Goal: Task Accomplishment & Management: Manage account settings

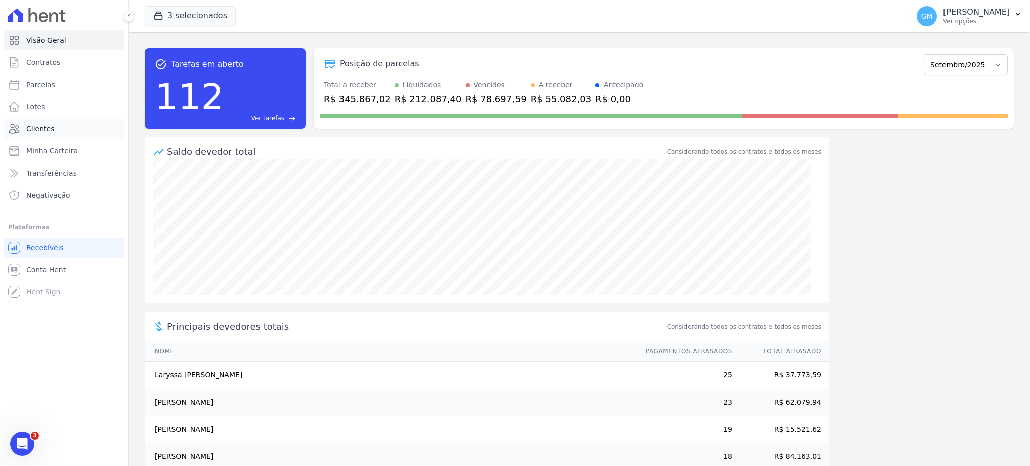
click at [51, 131] on link "Clientes" at bounding box center [64, 129] width 120 height 20
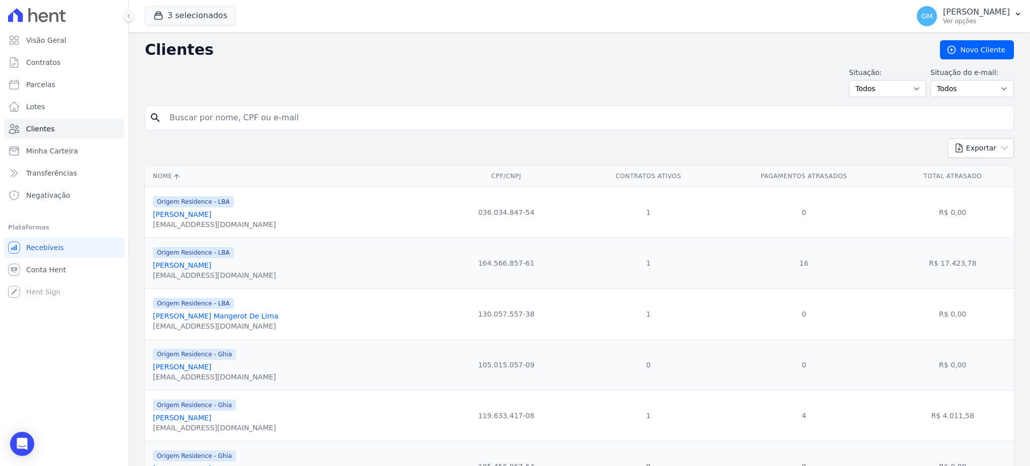
click at [198, 121] on input "search" at bounding box center [586, 118] width 846 height 20
type input "[PERSON_NAME]"
drag, startPoint x: 316, startPoint y: 120, endPoint x: 132, endPoint y: 115, distance: 184.1
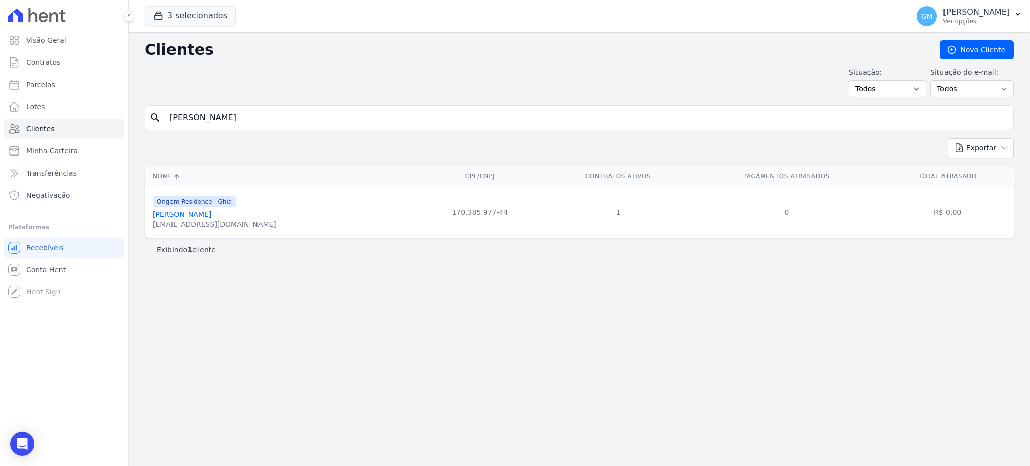
click at [211, 212] on link "[PERSON_NAME]" at bounding box center [182, 214] width 58 height 8
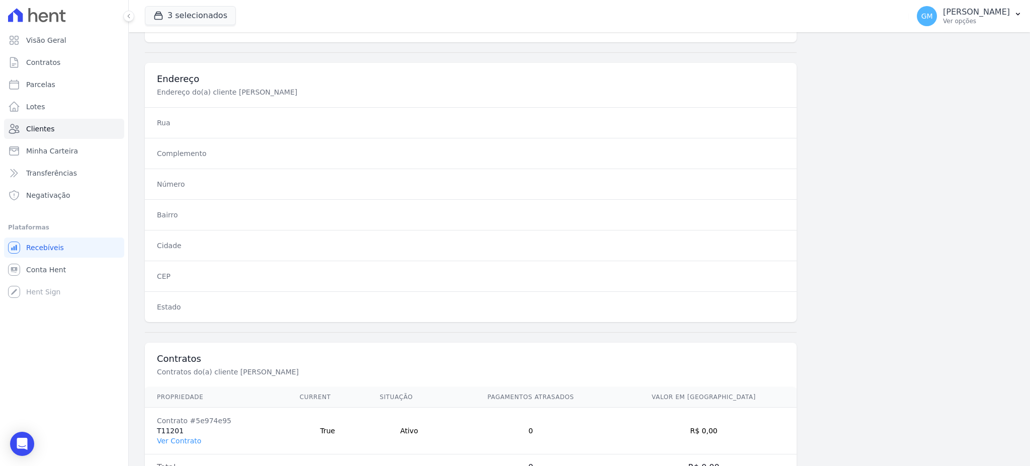
scroll to position [476, 0]
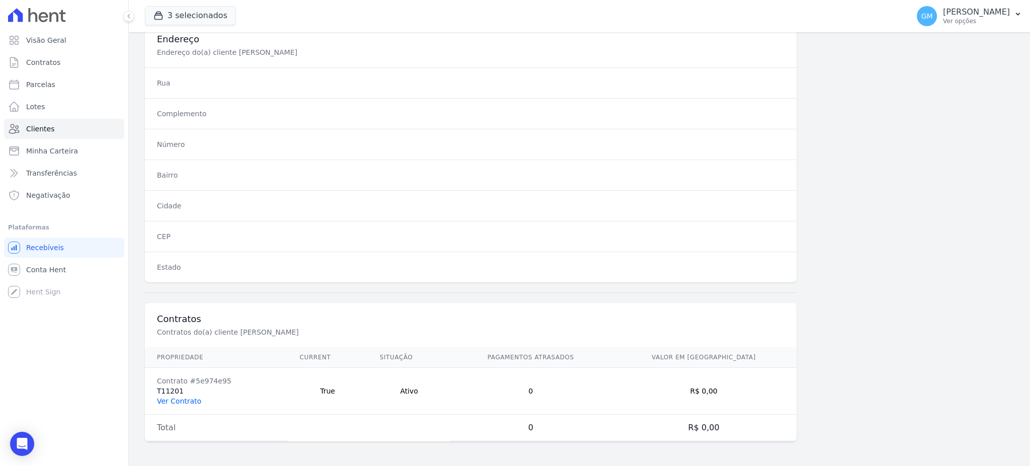
click at [182, 397] on link "Ver Contrato" at bounding box center [179, 401] width 44 height 8
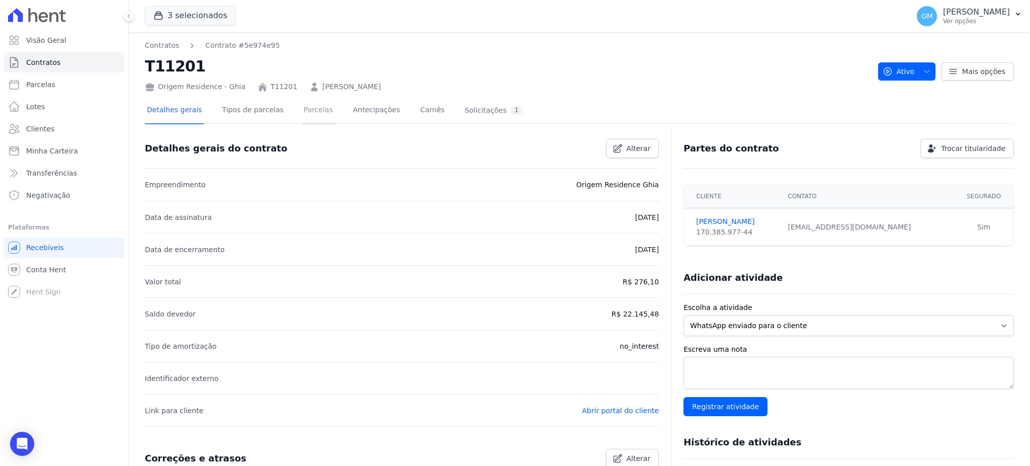
click at [308, 107] on link "Parcelas" at bounding box center [318, 111] width 33 height 27
click at [623, 411] on link "Abrir portal do cliente" at bounding box center [620, 410] width 77 height 8
click at [42, 128] on span "Clientes" at bounding box center [40, 129] width 28 height 10
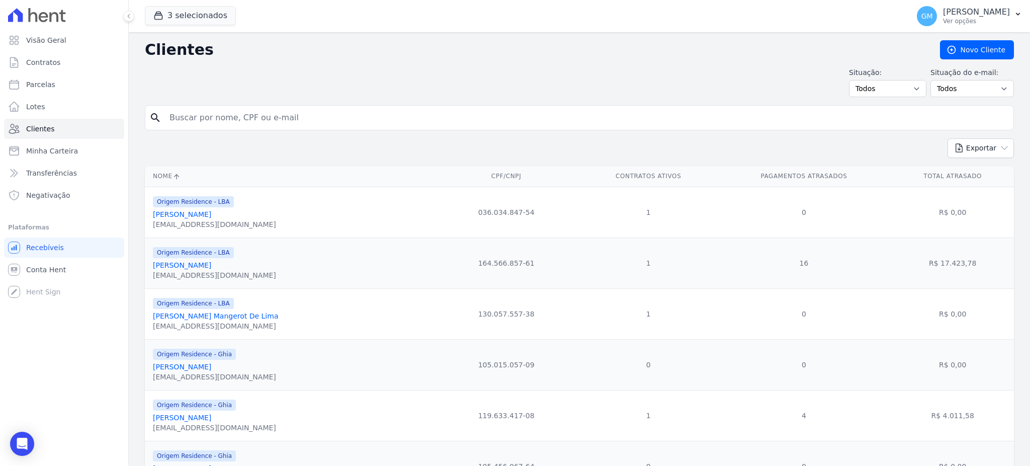
click at [271, 113] on input "search" at bounding box center [586, 118] width 846 height 20
type input "[PERSON_NAME]"
drag, startPoint x: 272, startPoint y: 116, endPoint x: 113, endPoint y: 122, distance: 159.0
click at [113, 122] on div "Visão Geral Contratos [GEOGRAPHIC_DATA] Lotes Clientes Minha Carteira Transferê…" at bounding box center [515, 233] width 1030 height 466
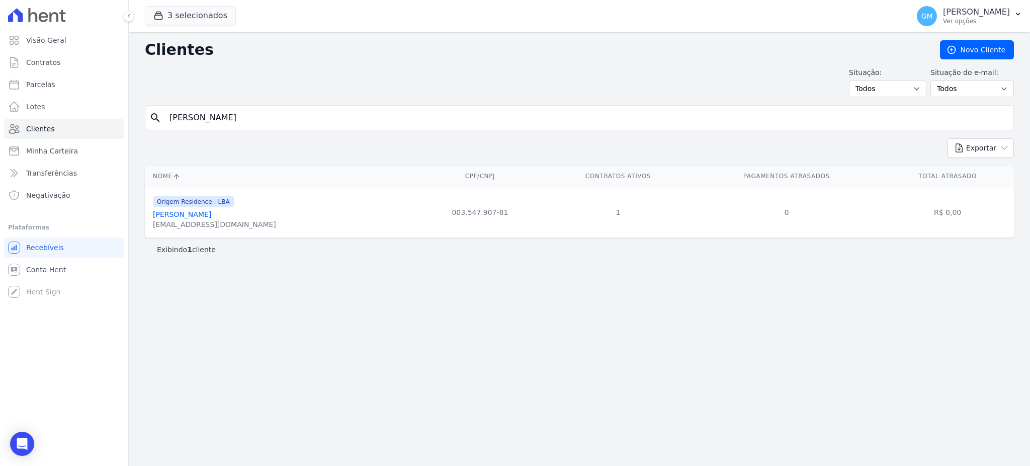
click at [211, 221] on div "[EMAIL_ADDRESS][DOMAIN_NAME]" at bounding box center [214, 224] width 123 height 10
click at [211, 214] on link "[PERSON_NAME]" at bounding box center [182, 214] width 58 height 8
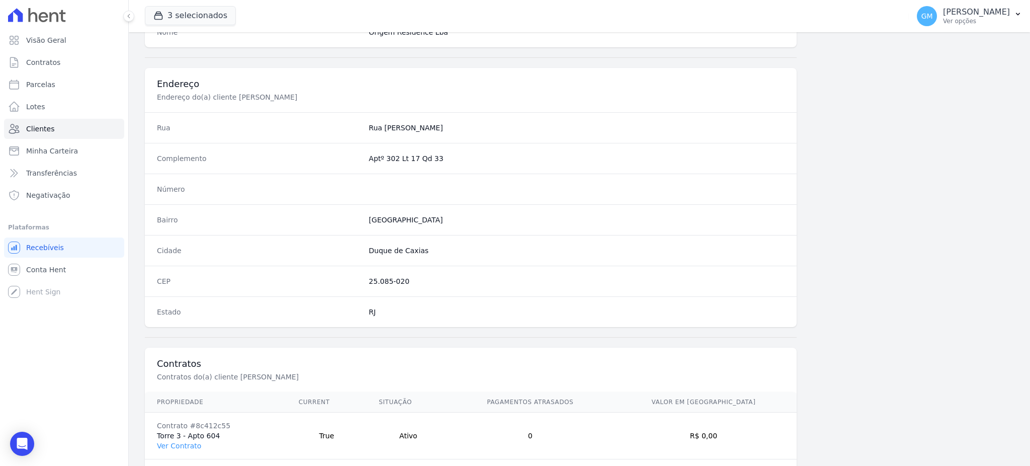
scroll to position [476, 0]
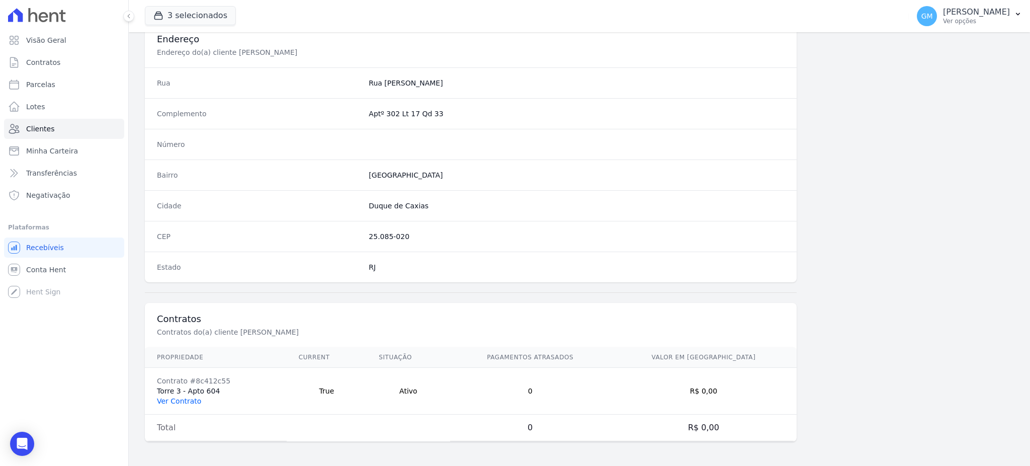
click at [185, 397] on link "Ver Contrato" at bounding box center [179, 401] width 44 height 8
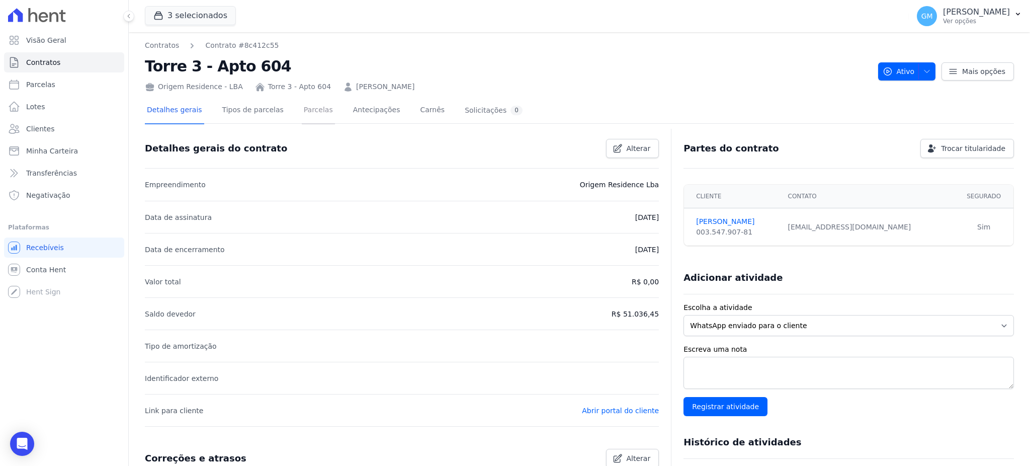
click at [315, 111] on link "Parcelas" at bounding box center [318, 111] width 33 height 27
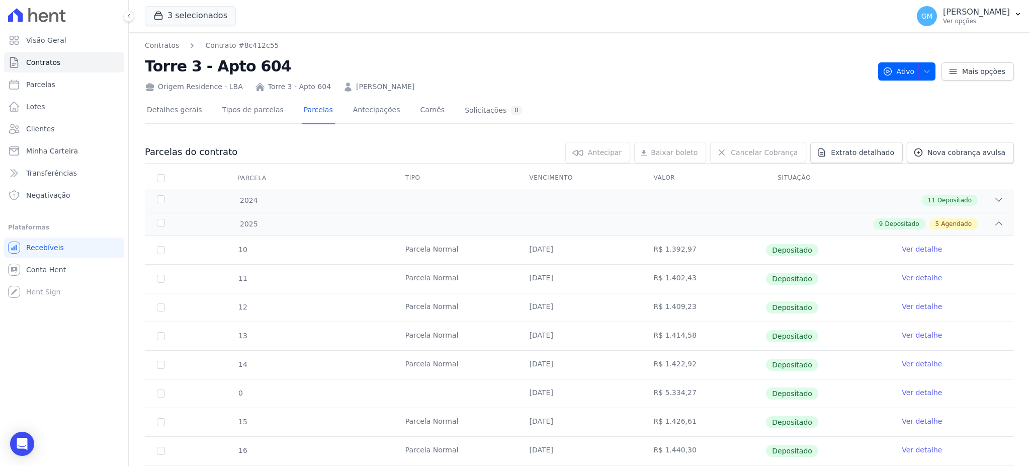
scroll to position [268, 0]
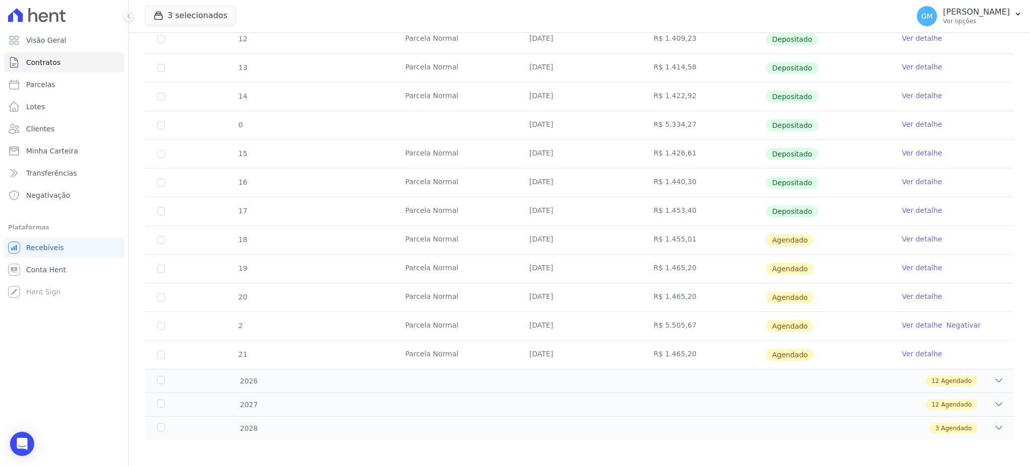
click at [908, 209] on link "Ver detalhe" at bounding box center [921, 210] width 40 height 10
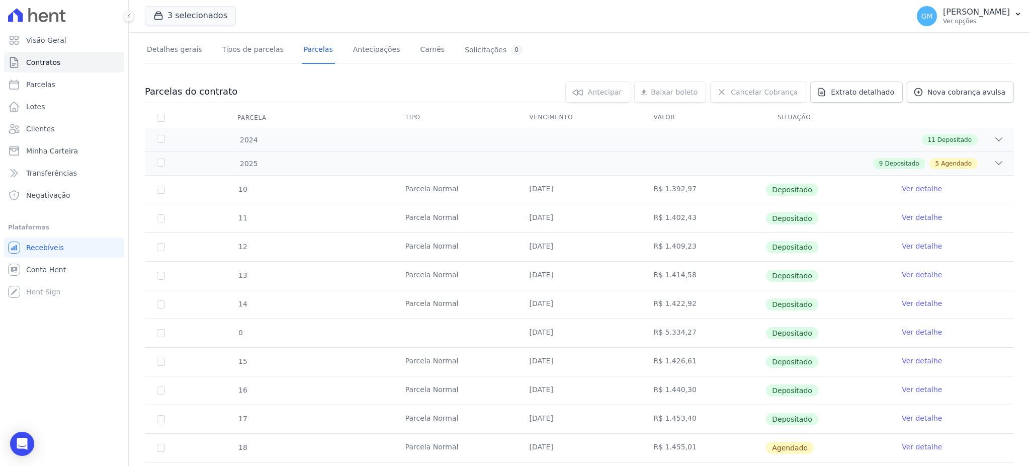
scroll to position [201, 0]
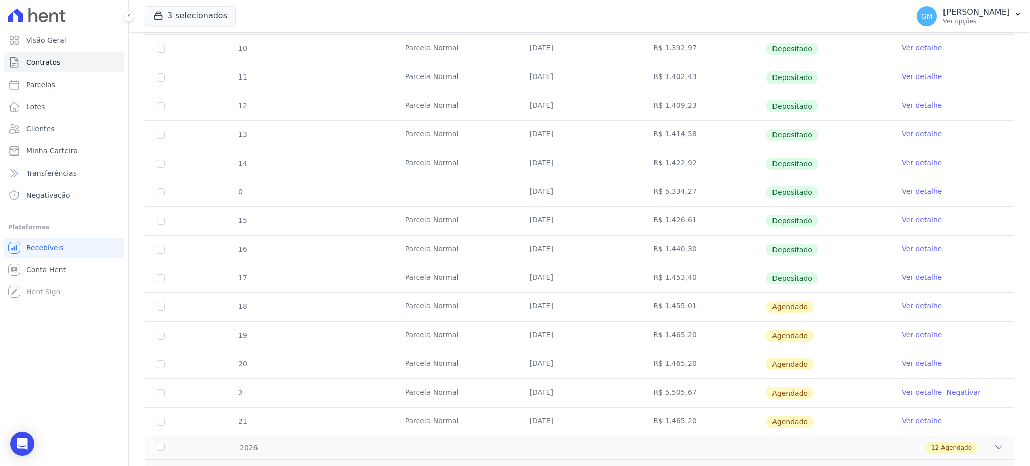
click at [924, 301] on link "Ver detalhe" at bounding box center [921, 306] width 40 height 10
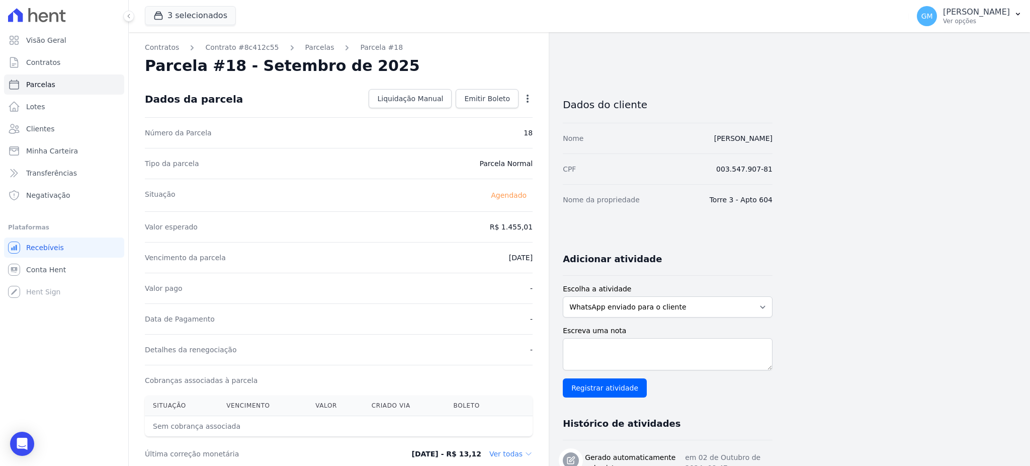
click at [524, 94] on icon "button" at bounding box center [527, 99] width 10 height 10
click at [471, 111] on link "Alterar" at bounding box center [484, 112] width 88 height 18
drag, startPoint x: 485, startPoint y: 238, endPoint x: 510, endPoint y: 234, distance: 25.0
click at [510, 234] on div "Valor esperado R$ 1455.01" at bounding box center [339, 225] width 388 height 31
drag, startPoint x: 485, startPoint y: 232, endPoint x: 543, endPoint y: 232, distance: 58.8
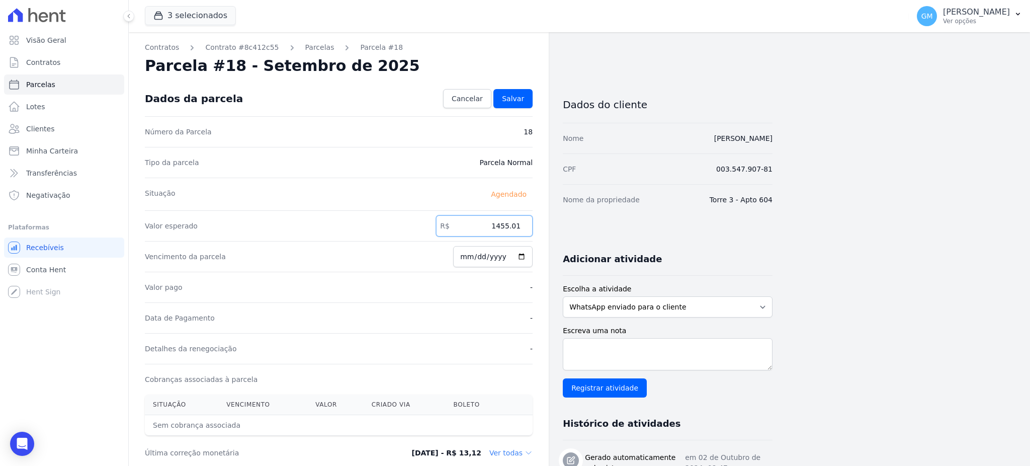
paste input ".46357"
click at [504, 228] on input "1.46357" at bounding box center [484, 225] width 97 height 21
drag, startPoint x: 493, startPoint y: 229, endPoint x: 531, endPoint y: 226, distance: 37.8
click at [531, 226] on input "146357" at bounding box center [484, 225] width 97 height 21
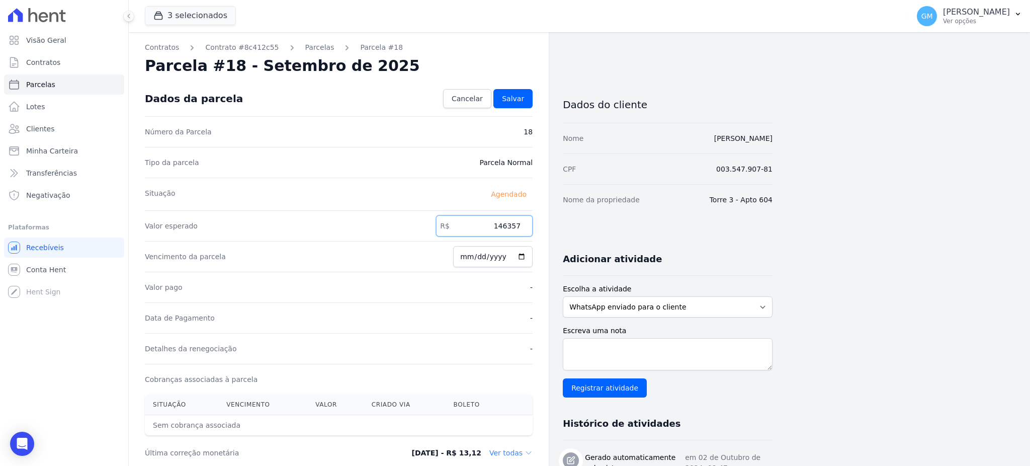
paste input "."
click at [501, 229] on input "1.46357" at bounding box center [484, 225] width 97 height 21
click at [510, 225] on input "146357" at bounding box center [484, 225] width 97 height 21
type input "1463.57"
click at [506, 90] on link "Salvar" at bounding box center [512, 98] width 39 height 19
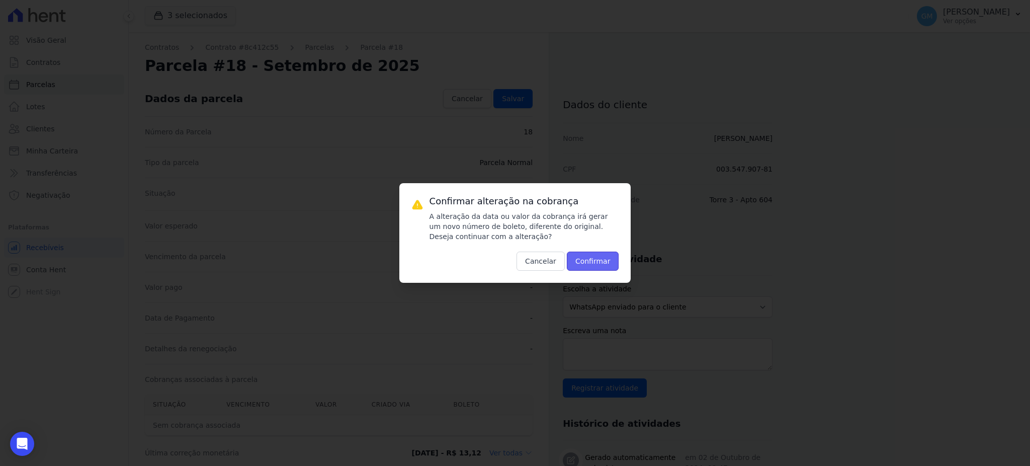
click at [583, 255] on button "Confirmar" at bounding box center [593, 260] width 52 height 19
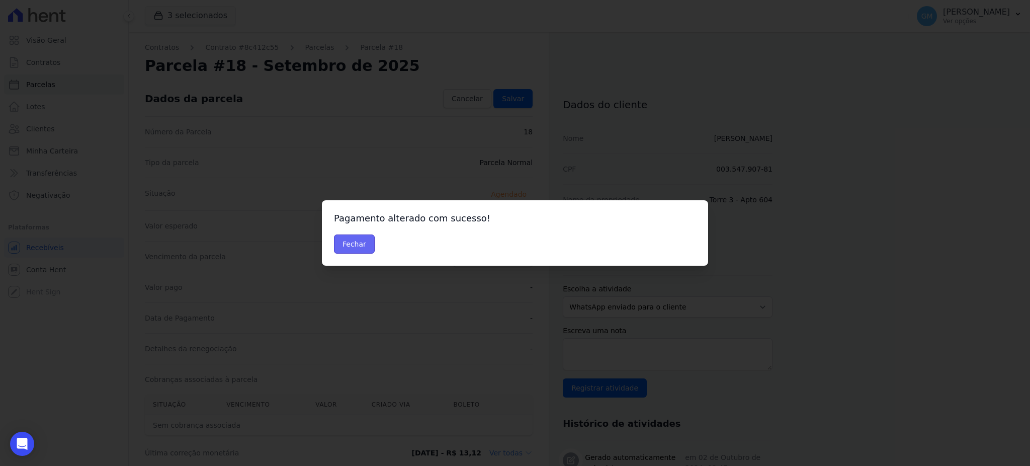
click at [348, 239] on button "Fechar" at bounding box center [354, 243] width 41 height 19
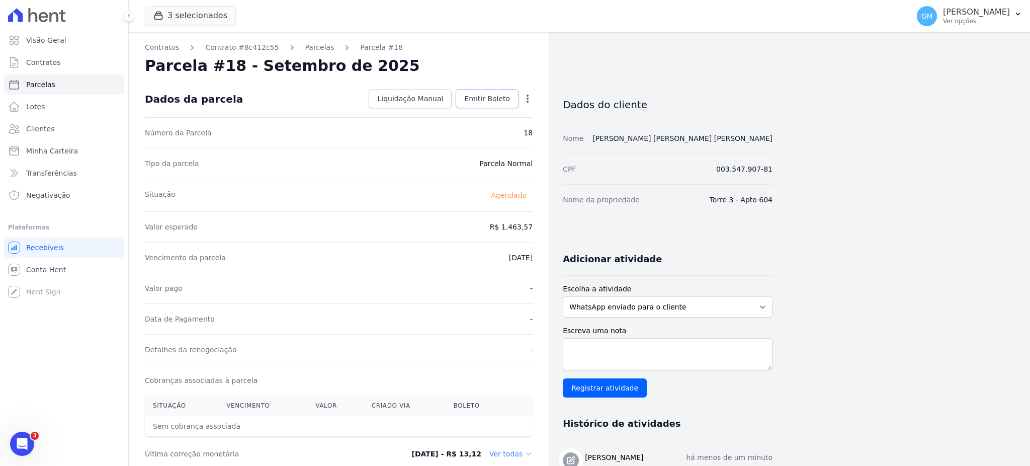
click at [500, 96] on span "Emitir Boleto" at bounding box center [487, 99] width 46 height 10
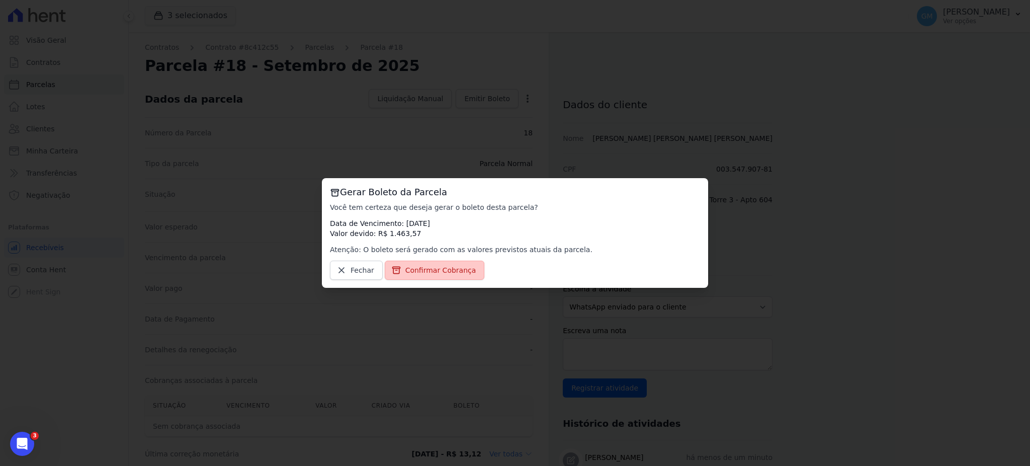
click at [455, 276] on link "Confirmar Cobrança" at bounding box center [435, 269] width 100 height 19
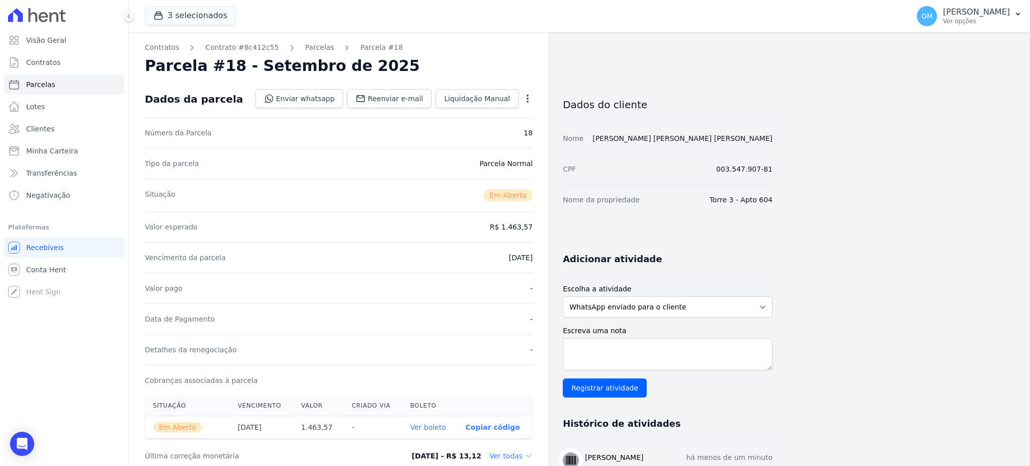
scroll to position [134, 0]
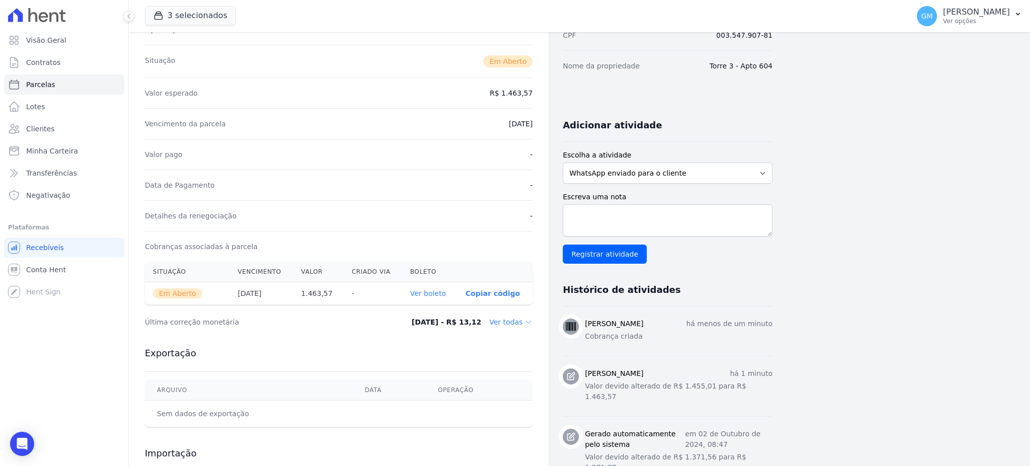
click at [416, 299] on th "Ver boleto" at bounding box center [429, 293] width 55 height 23
click at [417, 297] on link "Ver boleto" at bounding box center [428, 293] width 36 height 8
click at [39, 136] on link "Clientes" at bounding box center [64, 129] width 120 height 20
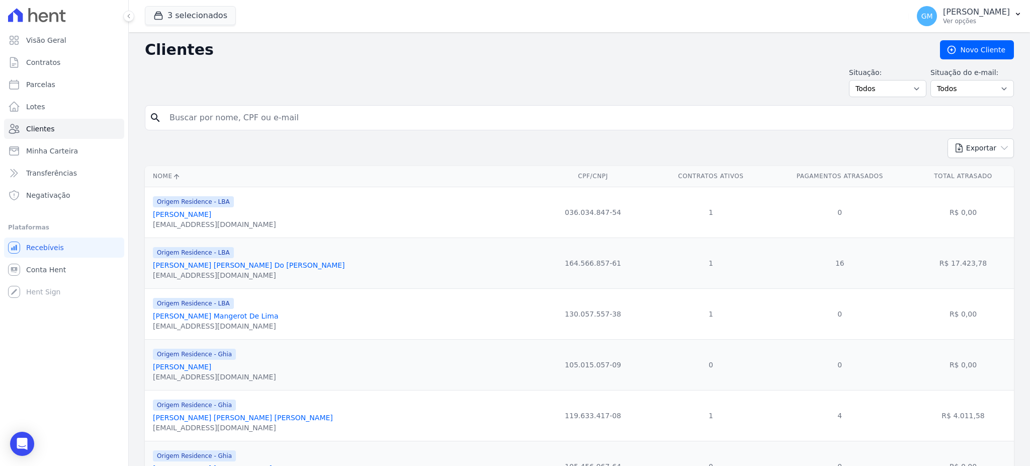
click at [238, 124] on input "search" at bounding box center [586, 118] width 846 height 20
type input "monique aparecida"
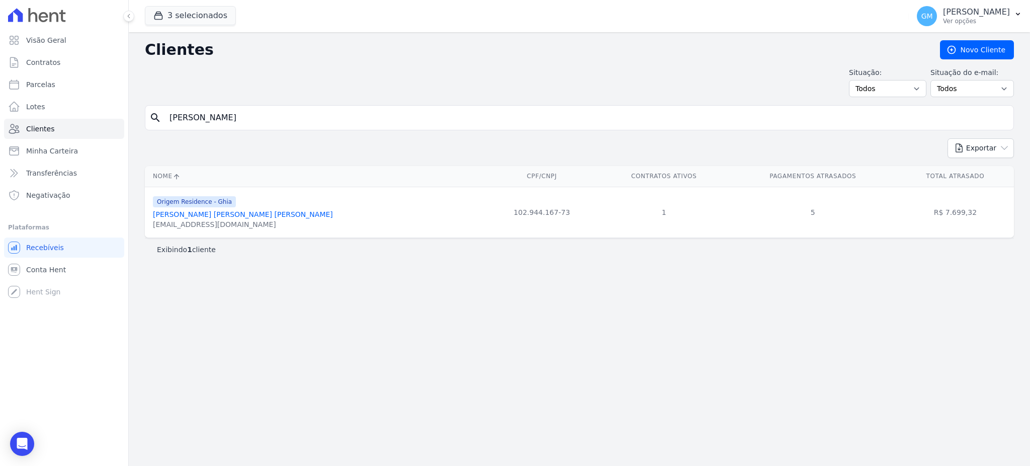
click at [255, 213] on link "Monique Aparecida Bastos Astuto" at bounding box center [243, 214] width 180 height 8
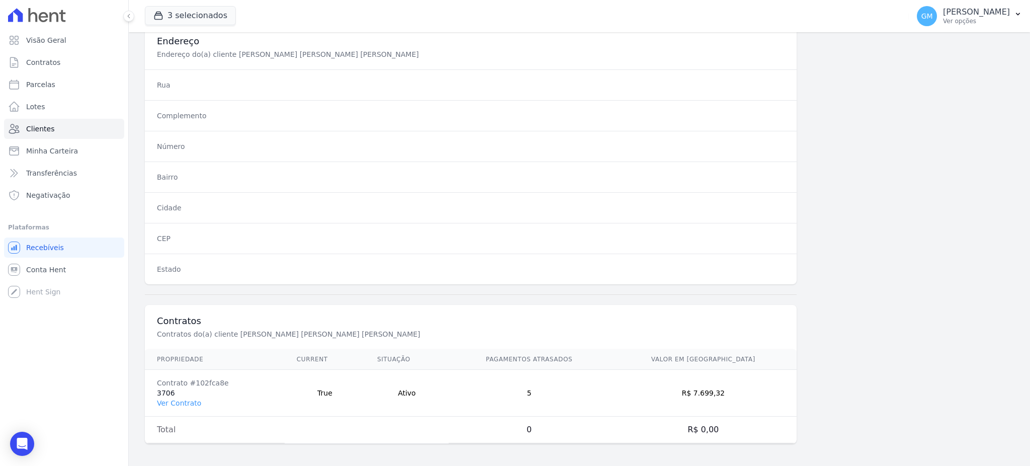
scroll to position [476, 0]
click at [179, 397] on link "Ver Contrato" at bounding box center [179, 401] width 44 height 8
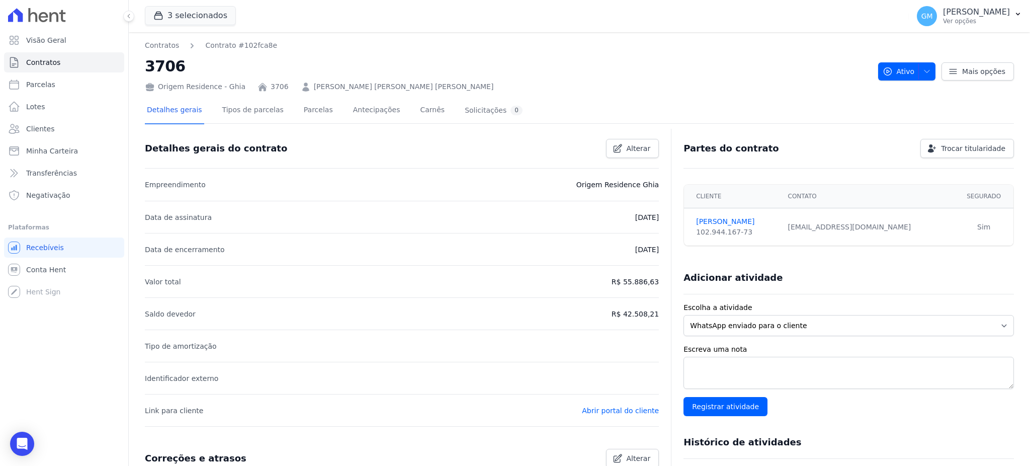
click at [326, 117] on div "Detalhes gerais Tipos de parcelas Parcelas Antecipações Carnês Solicitações 0" at bounding box center [335, 111] width 380 height 27
click at [308, 111] on link "Parcelas" at bounding box center [318, 111] width 33 height 27
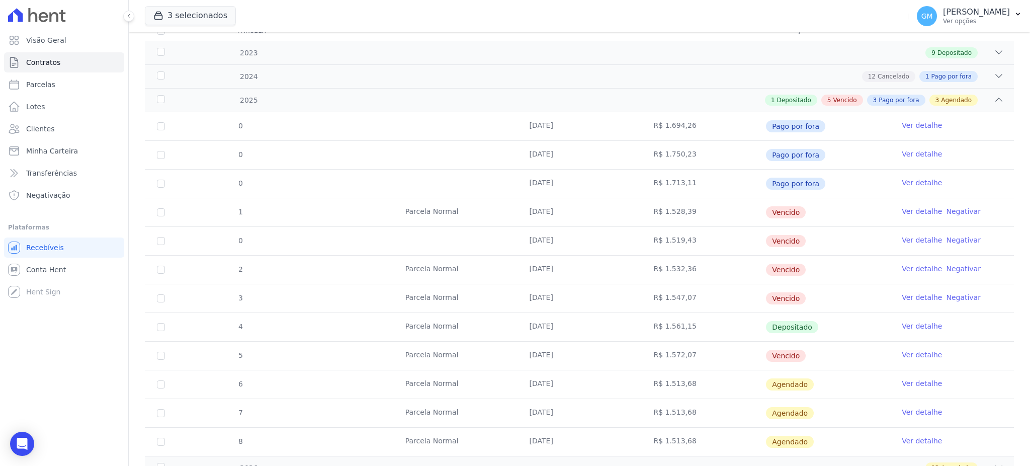
scroll to position [214, 0]
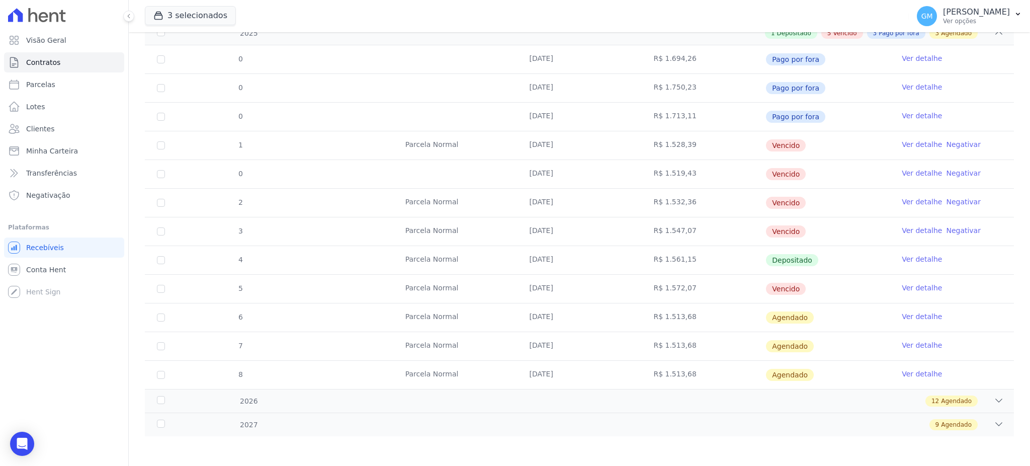
drag, startPoint x: 535, startPoint y: 142, endPoint x: 583, endPoint y: 145, distance: 47.8
click at [583, 145] on tr "1 Parcela Normal 20/05/2025 R$ 1.528,39 Vencido Ver detalhe Negativar" at bounding box center [579, 145] width 869 height 29
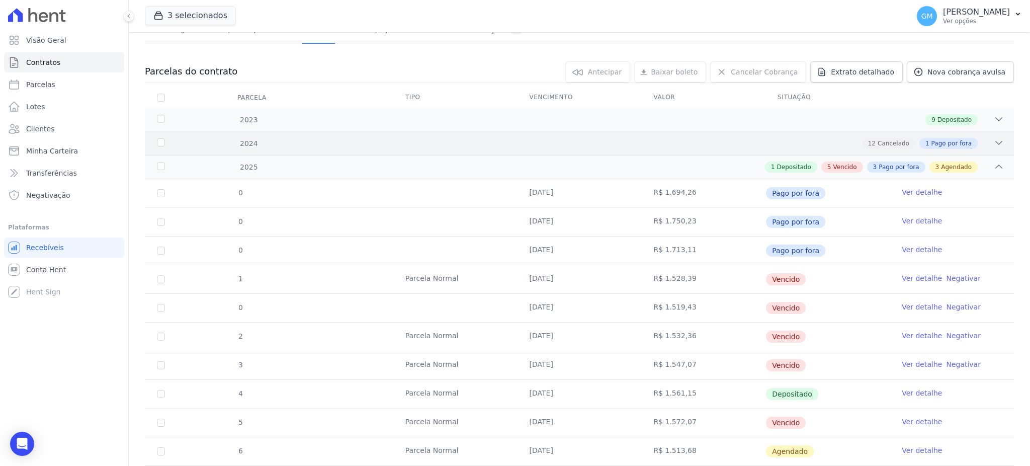
click at [862, 134] on div "2024 12 Cancelado 1 Pago por fora" at bounding box center [579, 143] width 869 height 24
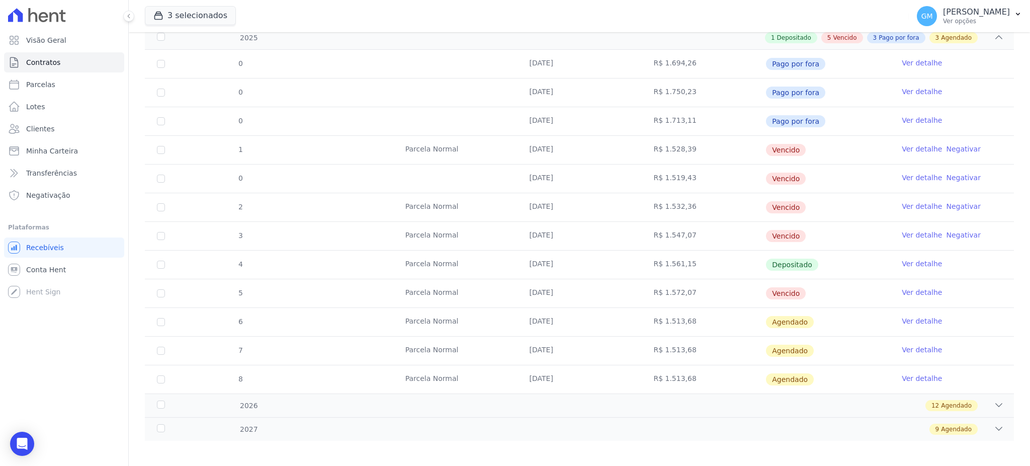
scroll to position [587, 0]
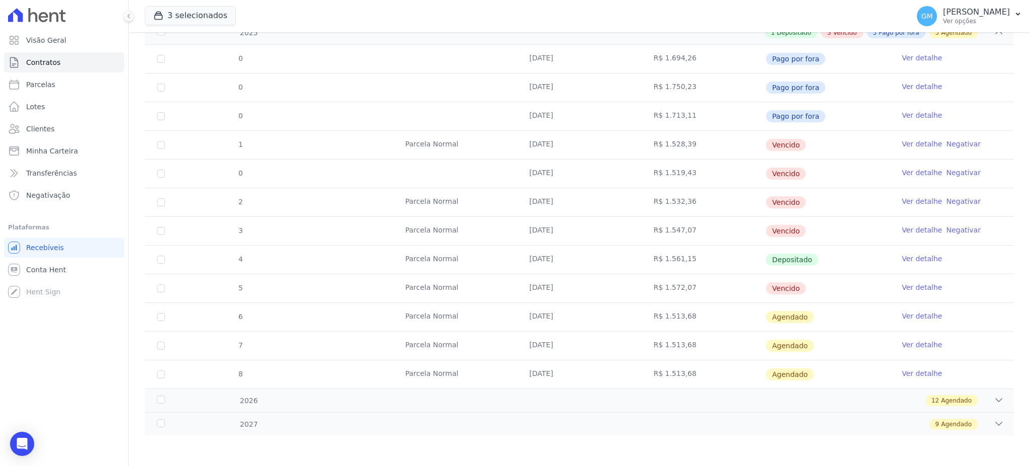
drag, startPoint x: 522, startPoint y: 281, endPoint x: 559, endPoint y: 284, distance: 37.4
click at [559, 284] on td "20/09/2025" at bounding box center [579, 288] width 124 height 28
drag, startPoint x: 519, startPoint y: 227, endPoint x: 556, endPoint y: 222, distance: 37.0
click at [556, 222] on td "31/08/2025" at bounding box center [579, 231] width 124 height 28
drag, startPoint x: 517, startPoint y: 142, endPoint x: 540, endPoint y: 142, distance: 23.6
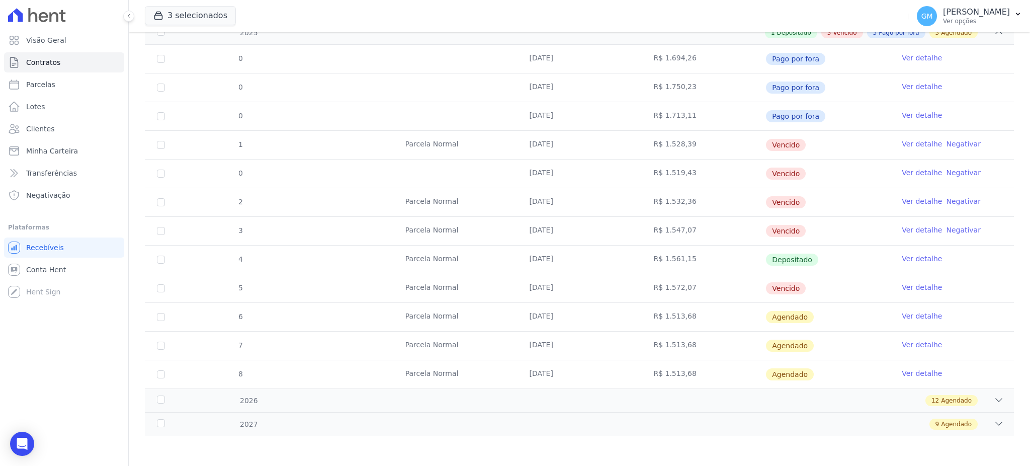
click at [540, 142] on td "20/05/2025" at bounding box center [579, 145] width 124 height 28
drag, startPoint x: 519, startPoint y: 167, endPoint x: 539, endPoint y: 180, distance: 24.1
click at [557, 165] on td "10/06/2025" at bounding box center [579, 173] width 124 height 28
drag, startPoint x: 527, startPoint y: 190, endPoint x: 524, endPoint y: 211, distance: 21.8
click at [544, 192] on td "31/08/2025" at bounding box center [579, 202] width 124 height 28
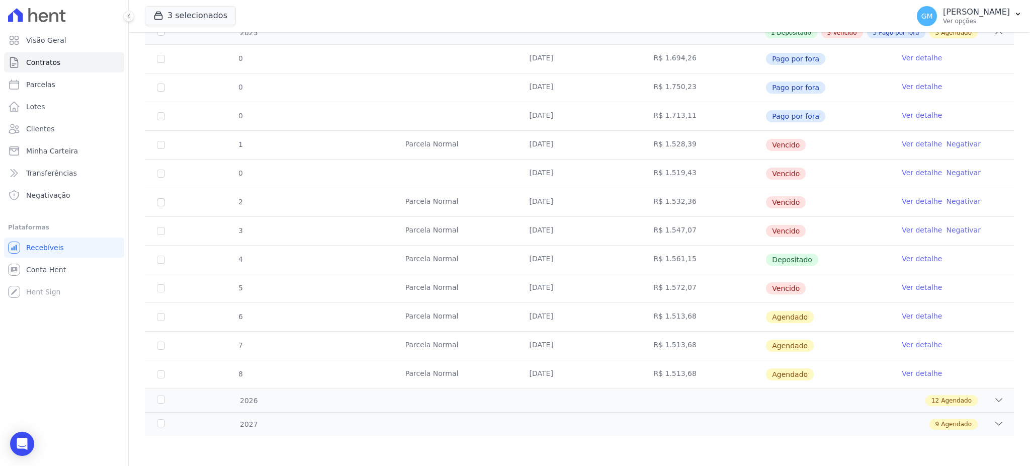
drag, startPoint x: 521, startPoint y: 222, endPoint x: 553, endPoint y: 228, distance: 32.2
click at [553, 228] on td "31/08/2025" at bounding box center [579, 231] width 124 height 28
drag, startPoint x: 522, startPoint y: 287, endPoint x: 555, endPoint y: 288, distance: 33.2
click at [555, 288] on td "20/09/2025" at bounding box center [579, 288] width 124 height 28
drag, startPoint x: 519, startPoint y: 145, endPoint x: 557, endPoint y: 153, distance: 39.2
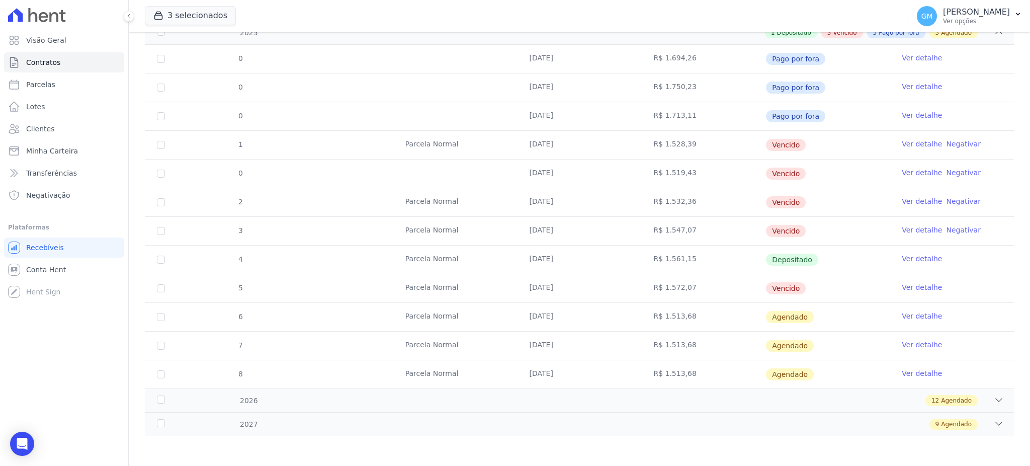
click at [564, 147] on td "20/05/2025" at bounding box center [579, 145] width 124 height 28
click at [559, 177] on td "10/06/2025" at bounding box center [579, 173] width 124 height 28
drag, startPoint x: 534, startPoint y: 207, endPoint x: 544, endPoint y: 207, distance: 10.6
click at [544, 207] on td "31/08/2025" at bounding box center [579, 202] width 124 height 28
drag, startPoint x: 526, startPoint y: 230, endPoint x: 565, endPoint y: 233, distance: 38.8
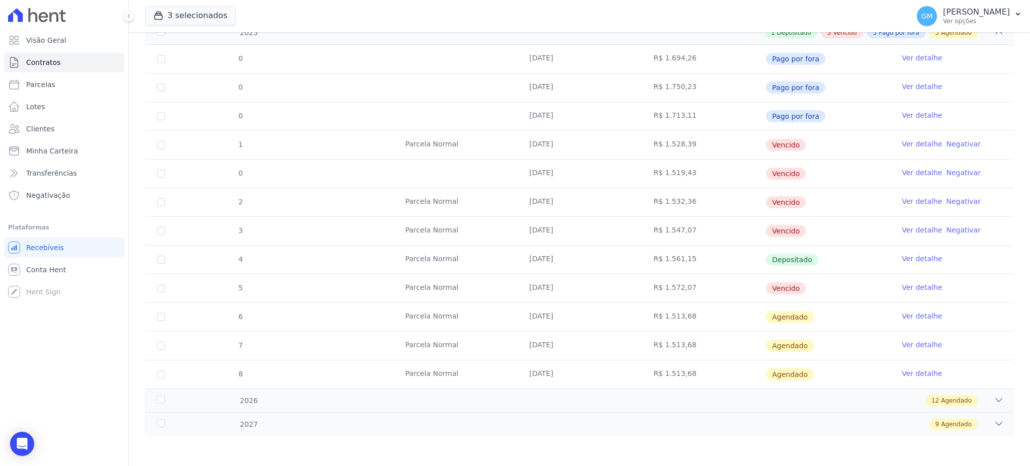
click at [565, 233] on td "31/08/2025" at bounding box center [579, 231] width 124 height 28
drag, startPoint x: 516, startPoint y: 281, endPoint x: 574, endPoint y: 283, distance: 57.3
click at [574, 283] on td "20/09/2025" at bounding box center [579, 288] width 124 height 28
drag, startPoint x: 570, startPoint y: 262, endPoint x: 519, endPoint y: 261, distance: 50.8
click at [519, 261] on td "29/08/2025" at bounding box center [579, 259] width 124 height 28
